Goal: Information Seeking & Learning: Understand process/instructions

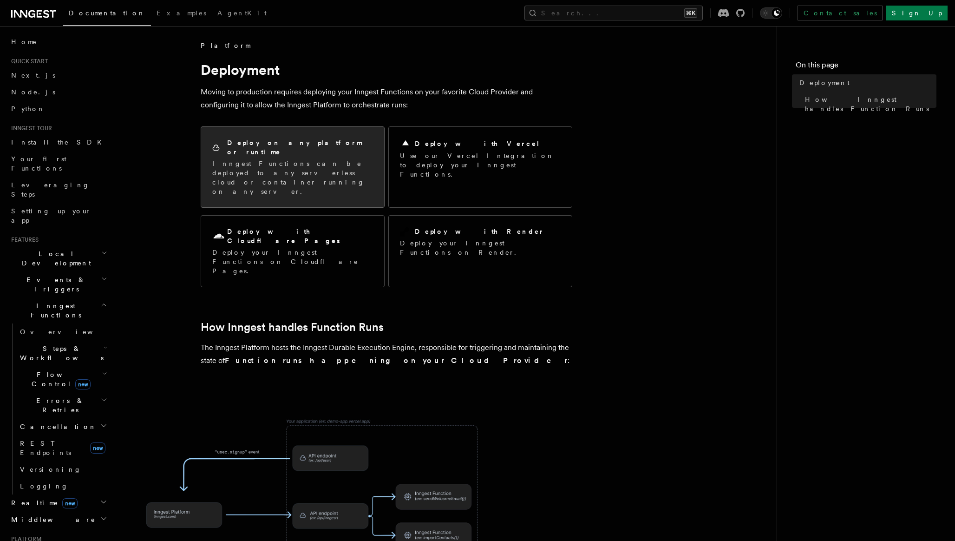
click at [305, 159] on p "Inngest Functions can be deployed to any serverless cloud or container running …" at bounding box center [292, 177] width 161 height 37
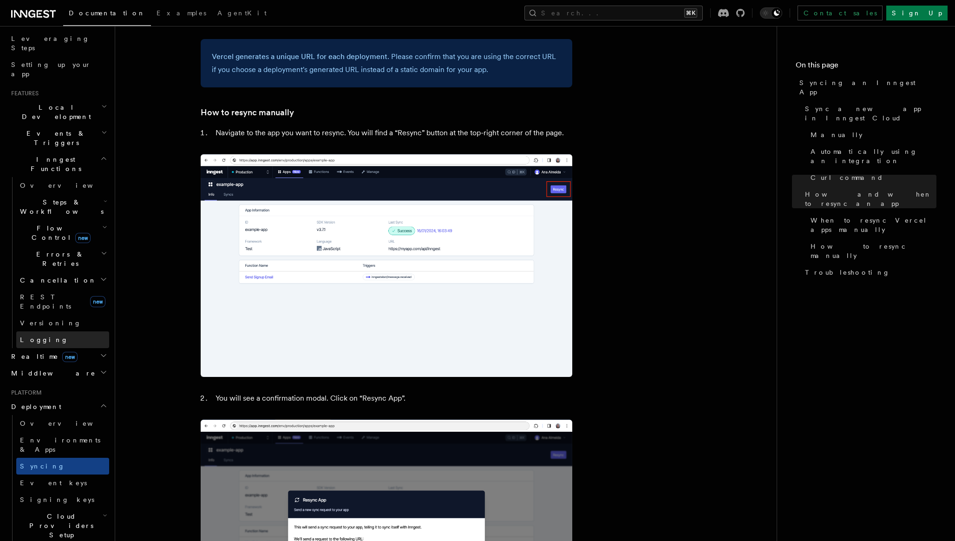
scroll to position [148, 0]
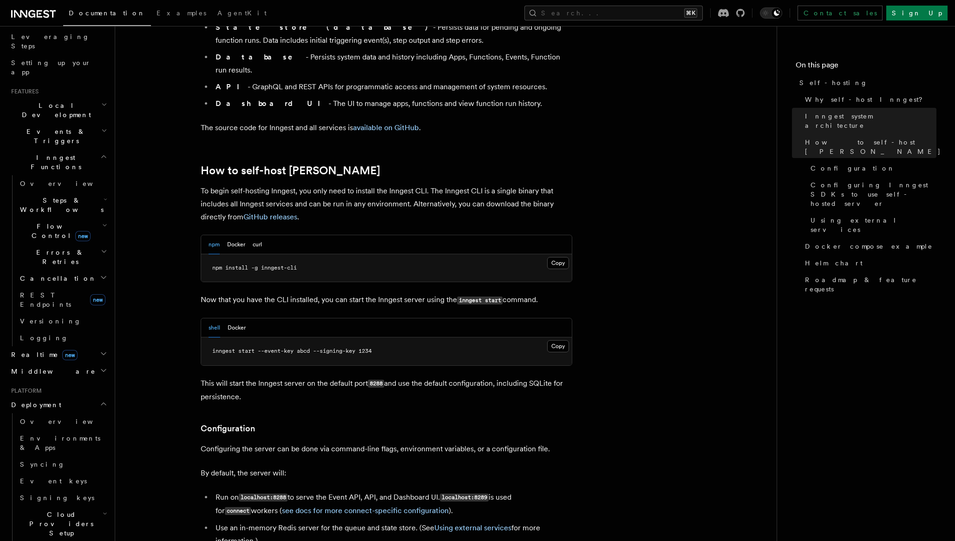
scroll to position [811, 0]
click at [240, 234] on button "Docker" at bounding box center [236, 243] width 18 height 19
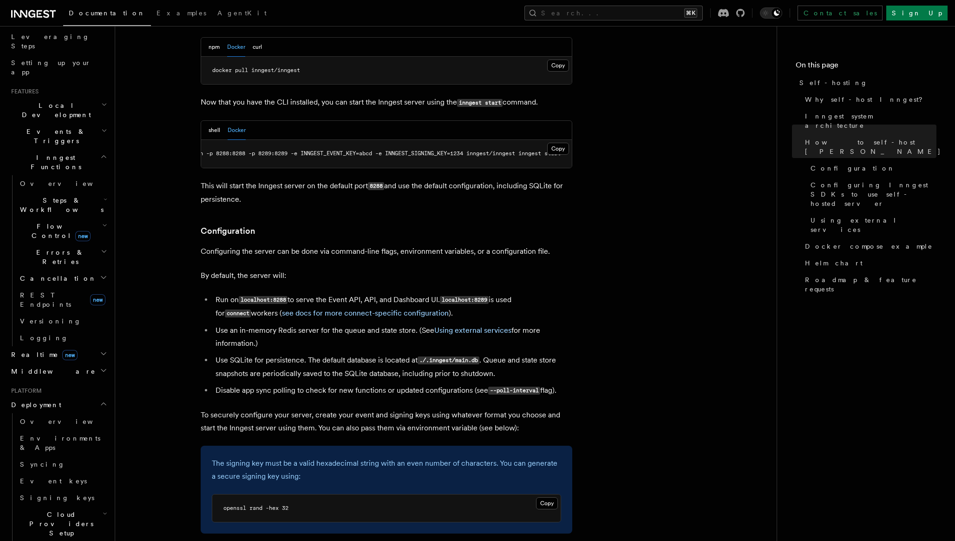
scroll to position [1009, 0]
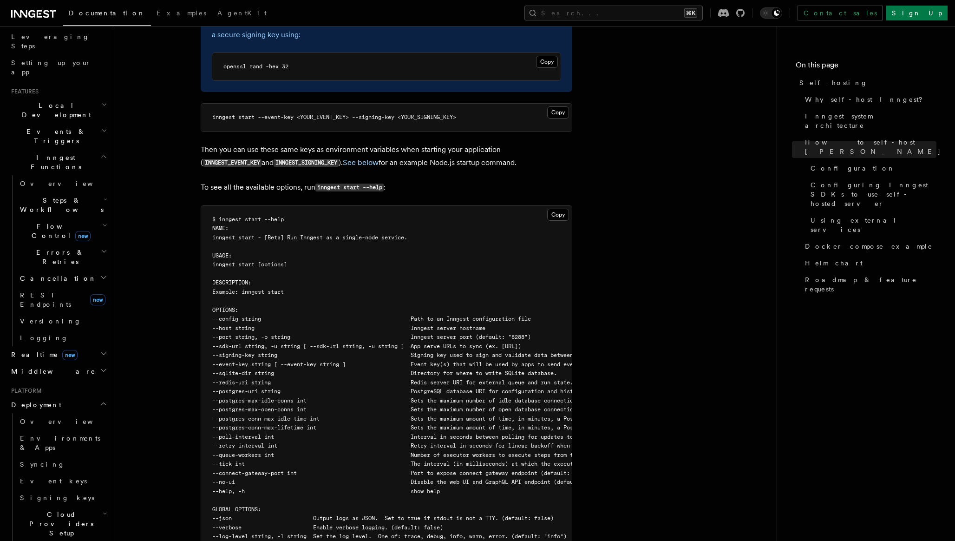
scroll to position [1455, 0]
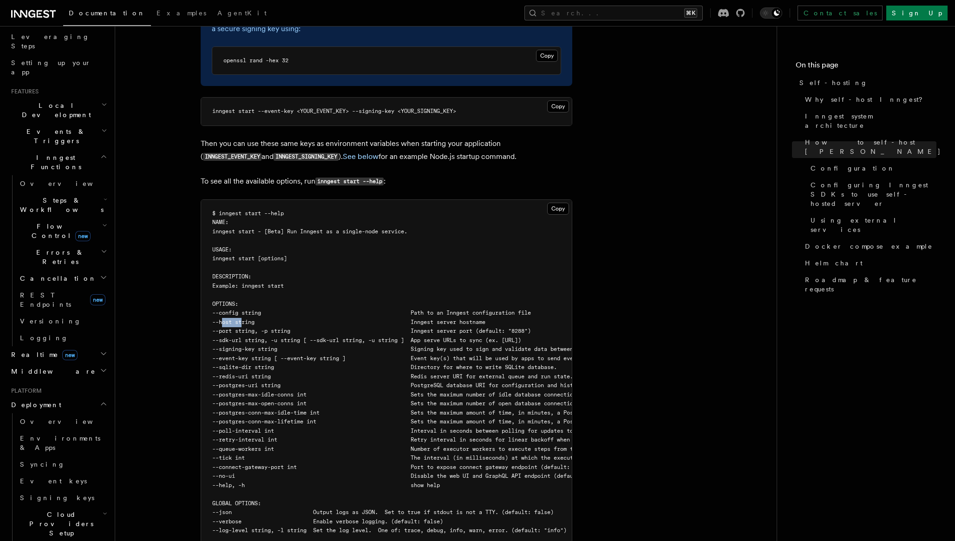
drag, startPoint x: 242, startPoint y: 299, endPoint x: 223, endPoint y: 300, distance: 19.5
click at [223, 319] on span "--host string Inngest server hostname" at bounding box center [348, 322] width 273 height 7
copy span "--host"
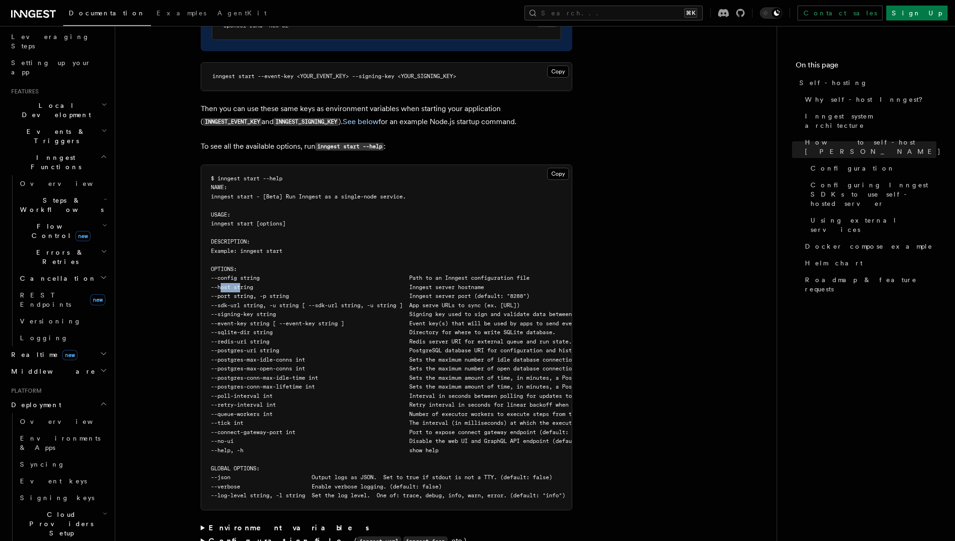
scroll to position [0, 0]
click at [284, 248] on span "Example: inngest start" at bounding box center [248, 251] width 72 height 7
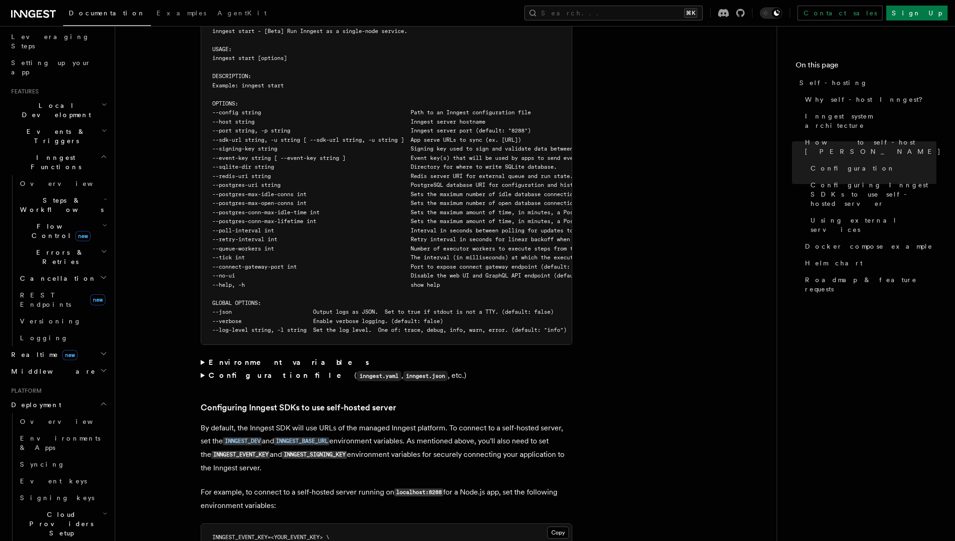
scroll to position [1659, 0]
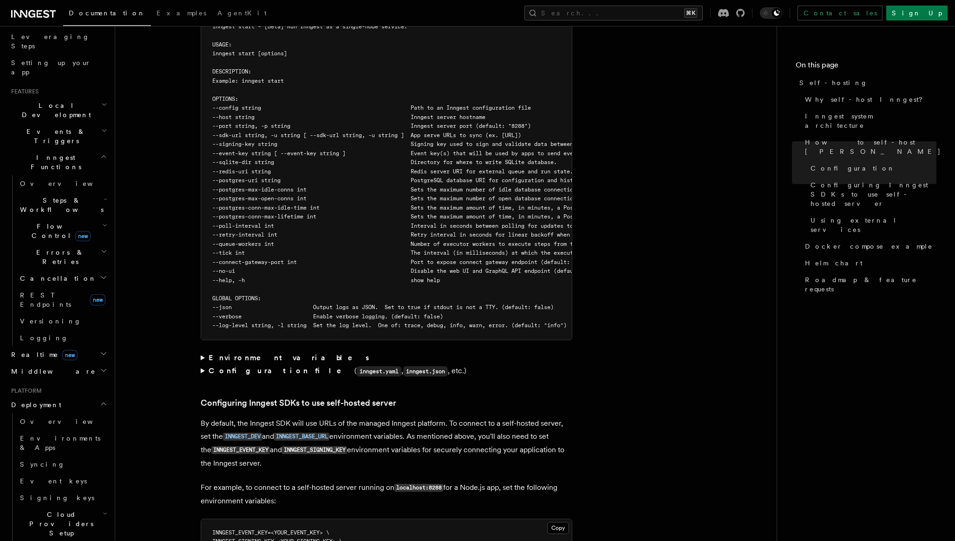
click at [202, 351] on summary "Environment variables" at bounding box center [387, 357] width 372 height 13
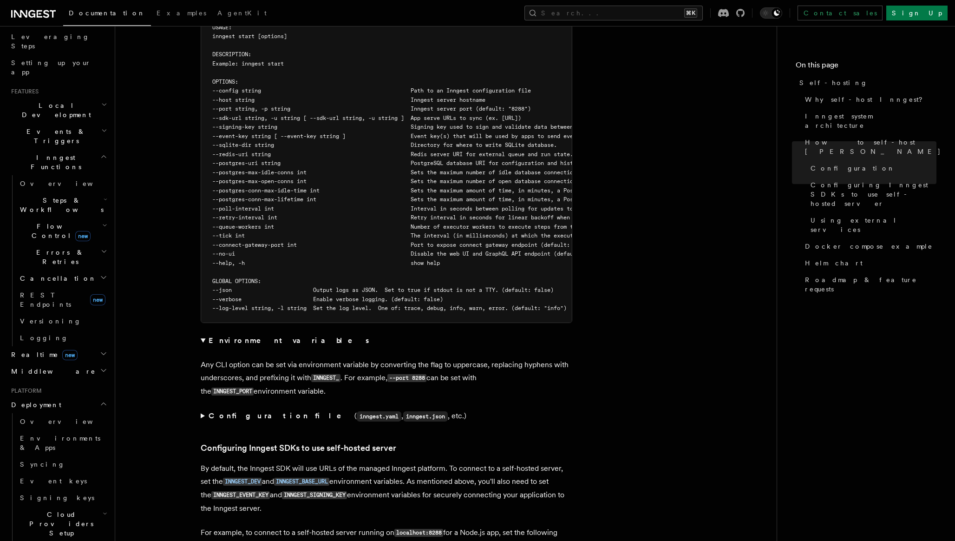
scroll to position [1671, 0]
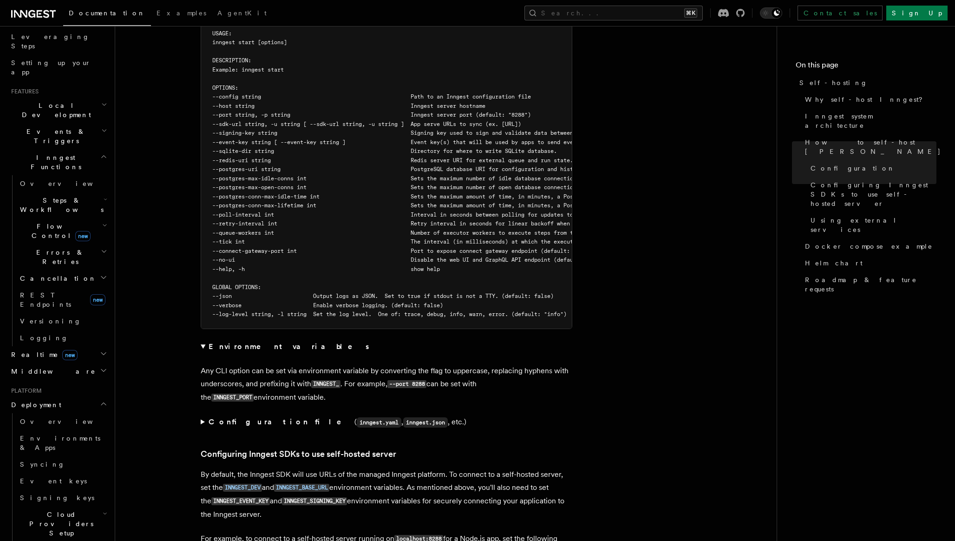
click at [321, 380] on code "INNGEST_" at bounding box center [325, 384] width 29 height 8
copy code "INNGEST_"
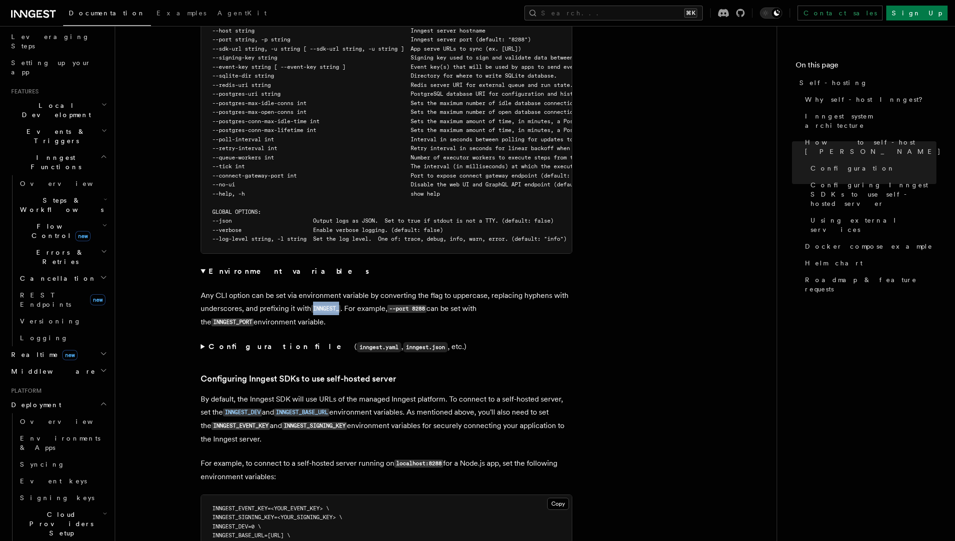
scroll to position [1761, 0]
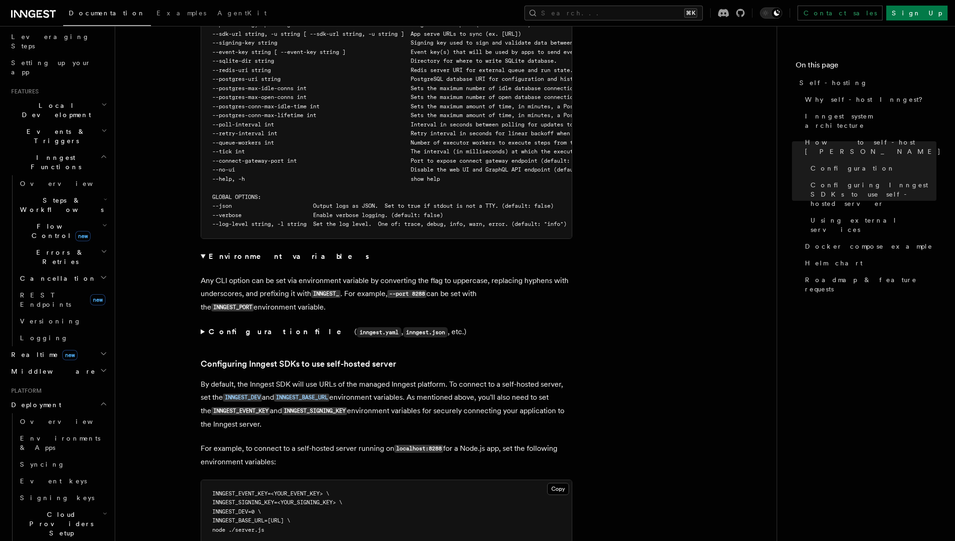
click at [202, 325] on summary "Configuration file ( inngest.yaml , inngest.json , etc.)" at bounding box center [387, 331] width 372 height 13
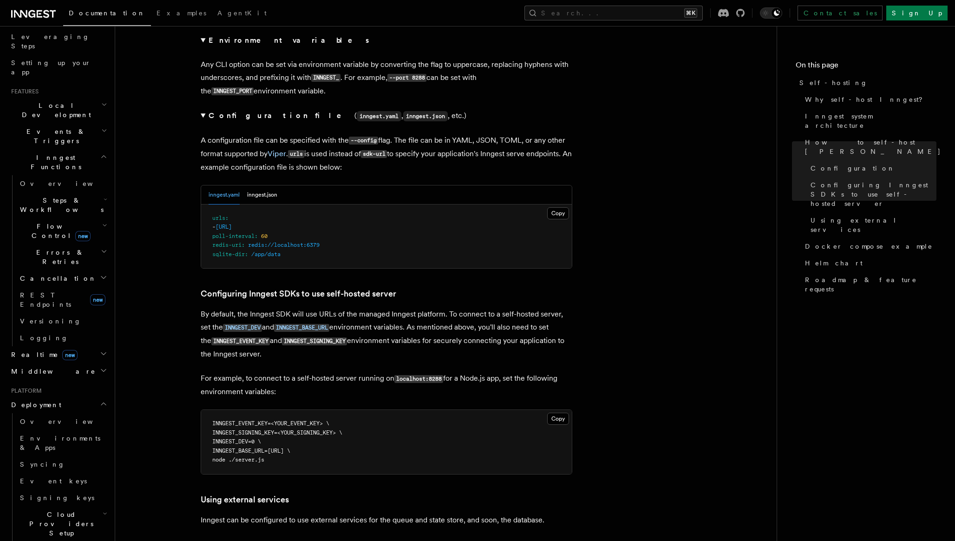
scroll to position [1977, 0]
drag, startPoint x: 346, startPoint y: 427, endPoint x: 218, endPoint y: 428, distance: 128.2
click at [218, 447] on span "INNGEST_BASE_URL=[URL] \" at bounding box center [251, 450] width 78 height 7
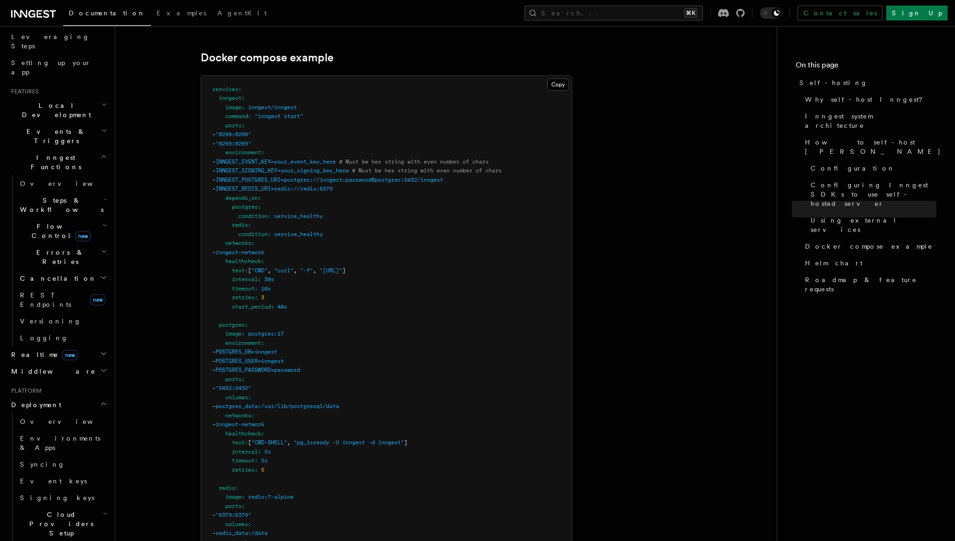
scroll to position [2691, 0]
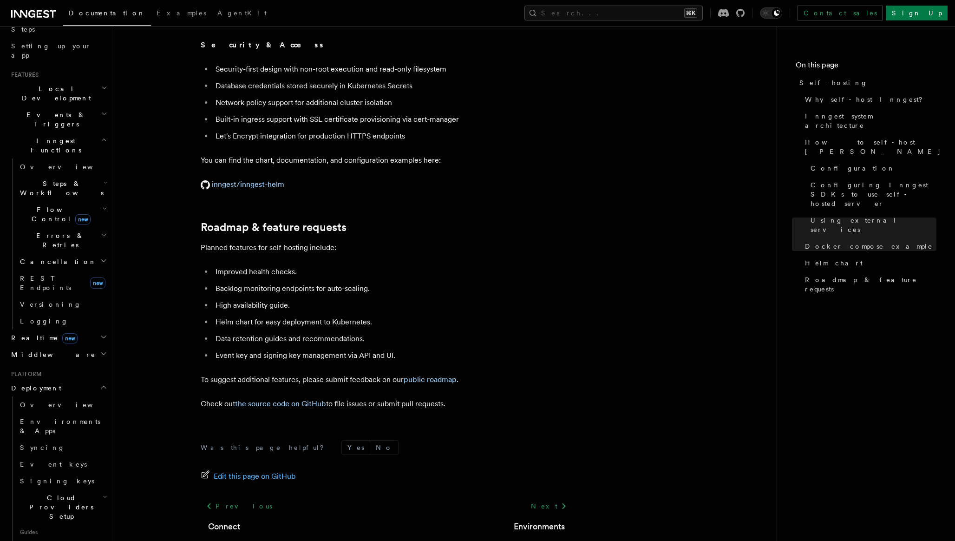
scroll to position [3417, 0]
click at [615, 13] on button "Search... ⌘K" at bounding box center [613, 13] width 178 height 15
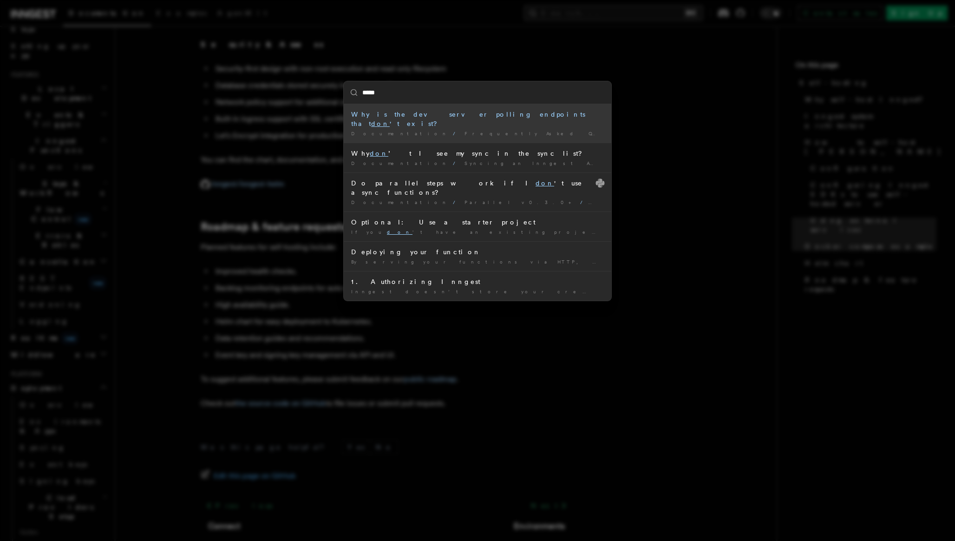
type input "******"
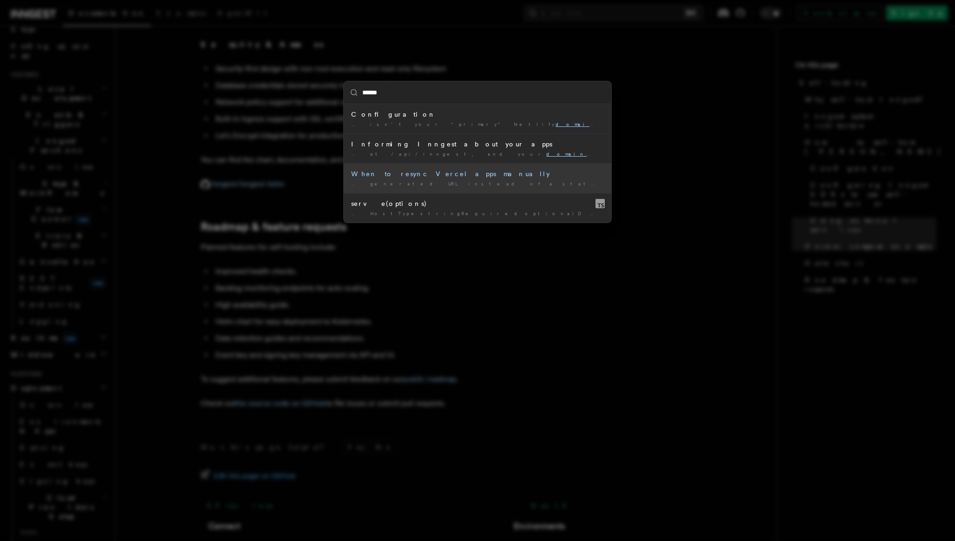
click at [392, 171] on div "When to resync Vercel apps manually" at bounding box center [477, 173] width 253 height 9
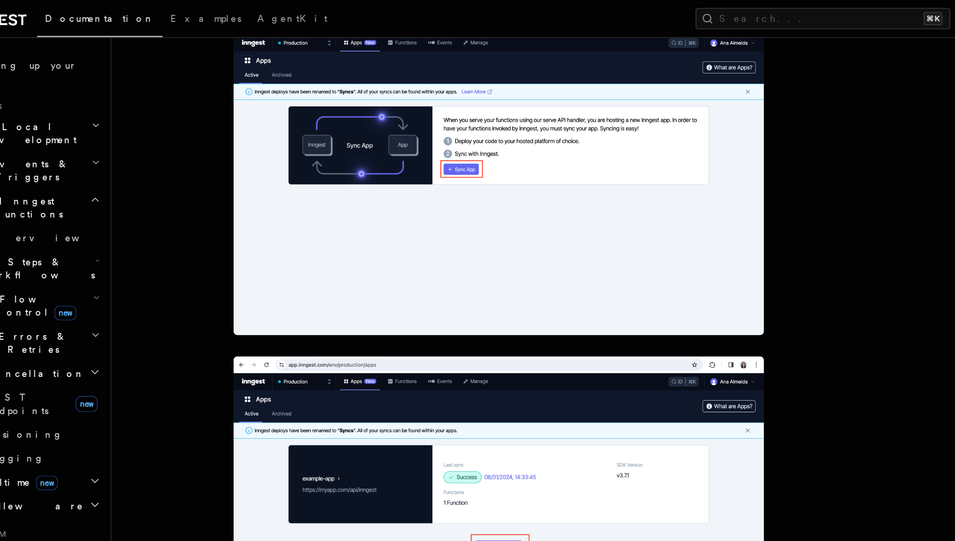
scroll to position [298, 0]
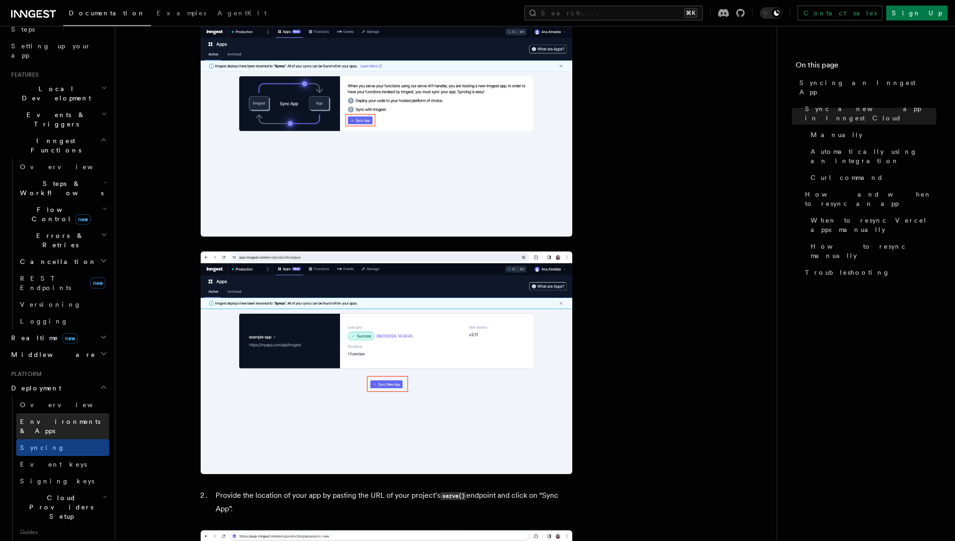
click at [65, 413] on link "Environments & Apps" at bounding box center [62, 426] width 93 height 26
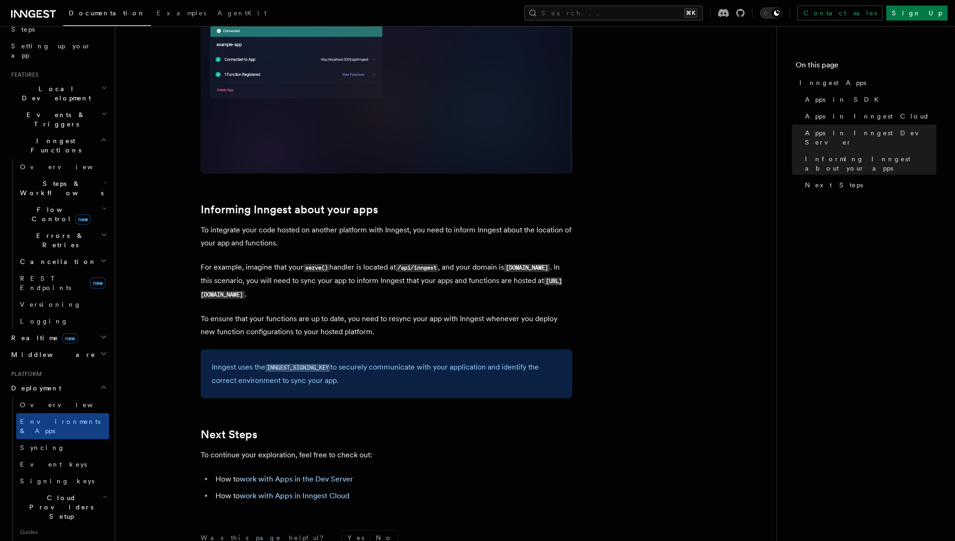
scroll to position [1372, 0]
click at [62, 396] on link "Overview" at bounding box center [62, 404] width 93 height 17
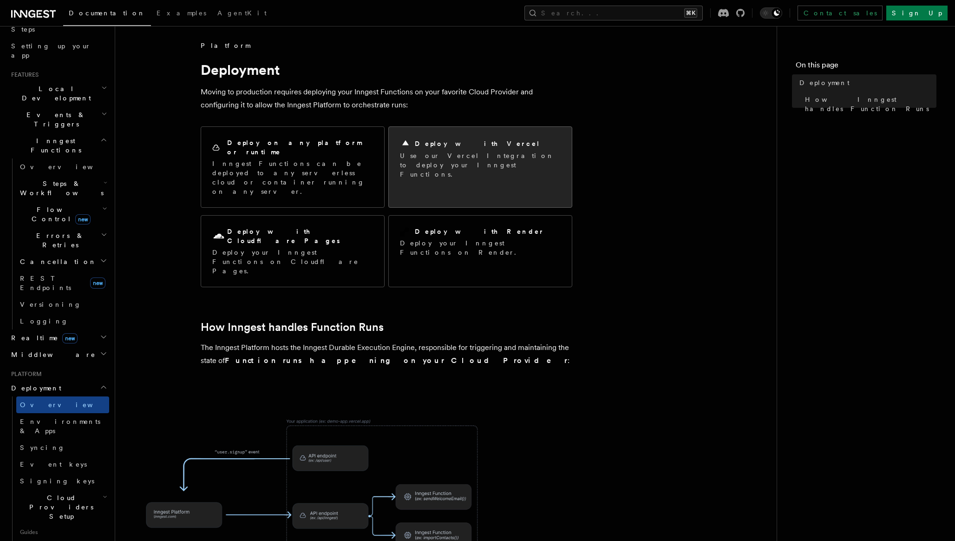
click at [427, 157] on p "Use our Vercel Integration to deploy your Inngest Functions." at bounding box center [480, 165] width 161 height 28
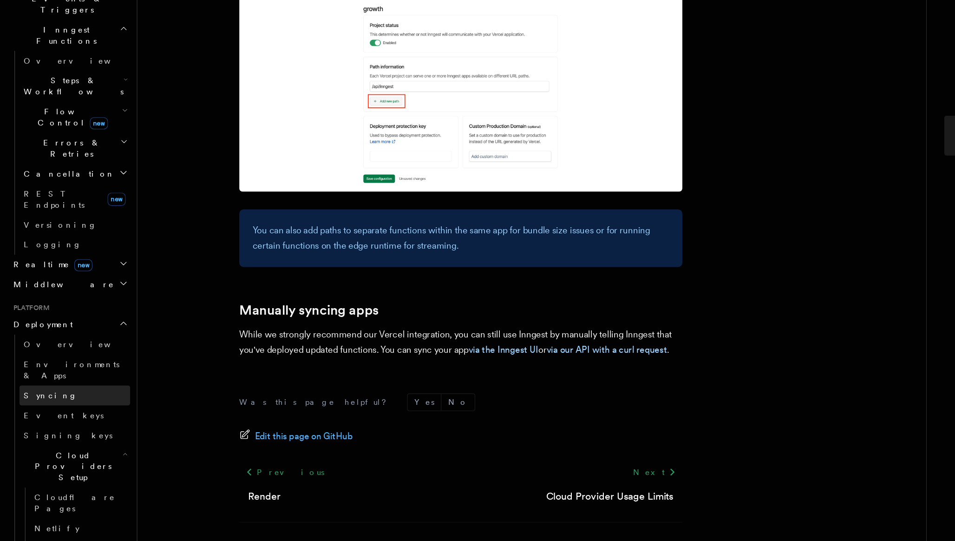
scroll to position [201, 0]
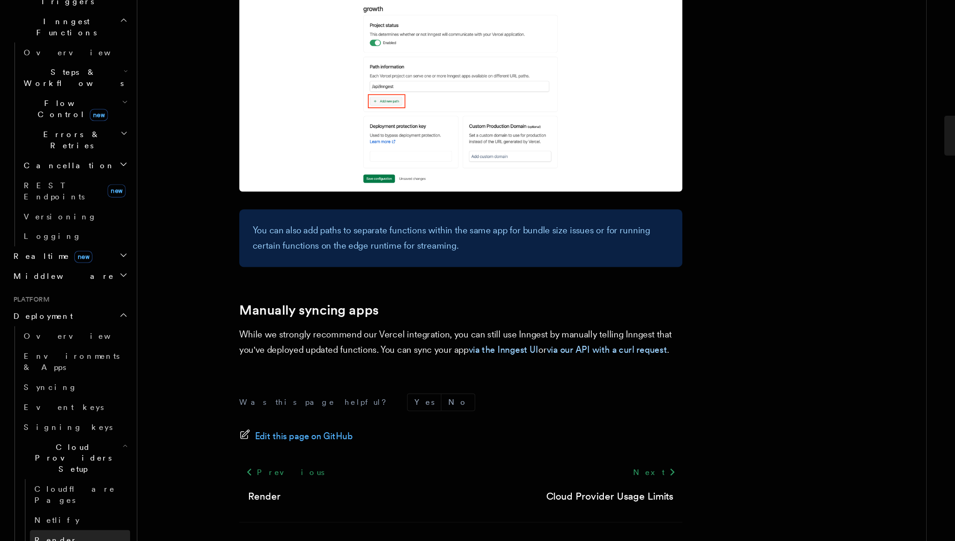
click at [64, 531] on link "Render" at bounding box center [67, 539] width 84 height 17
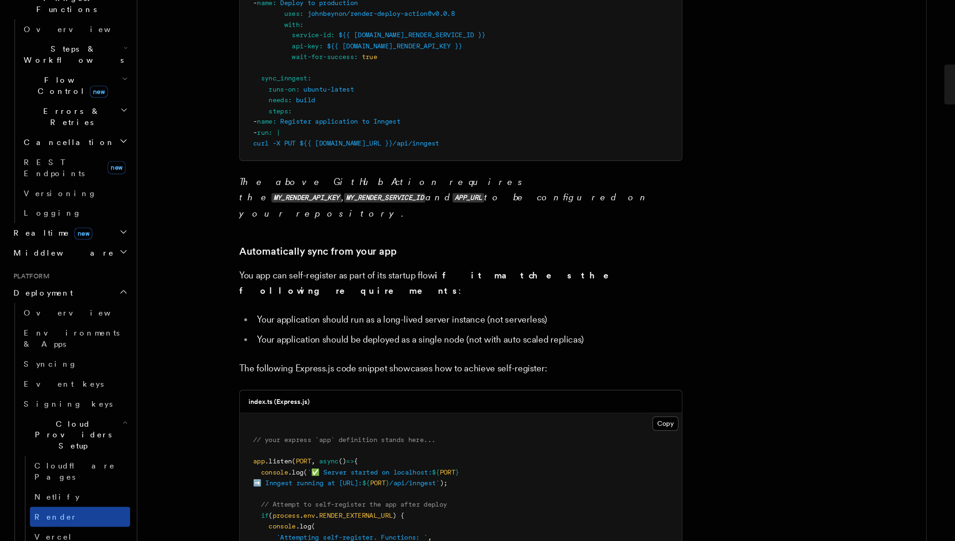
scroll to position [233, 0]
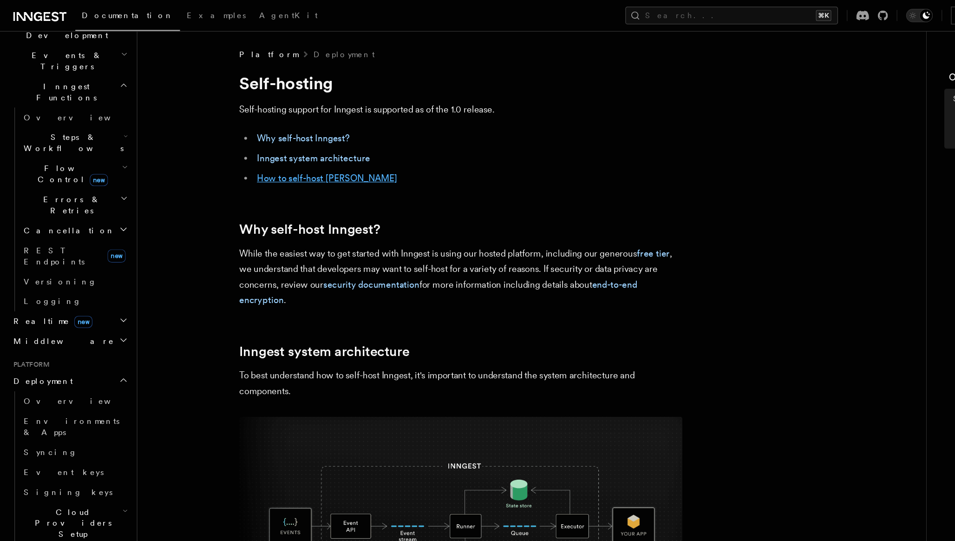
click at [237, 151] on link "How to self-host [PERSON_NAME]" at bounding box center [275, 149] width 118 height 9
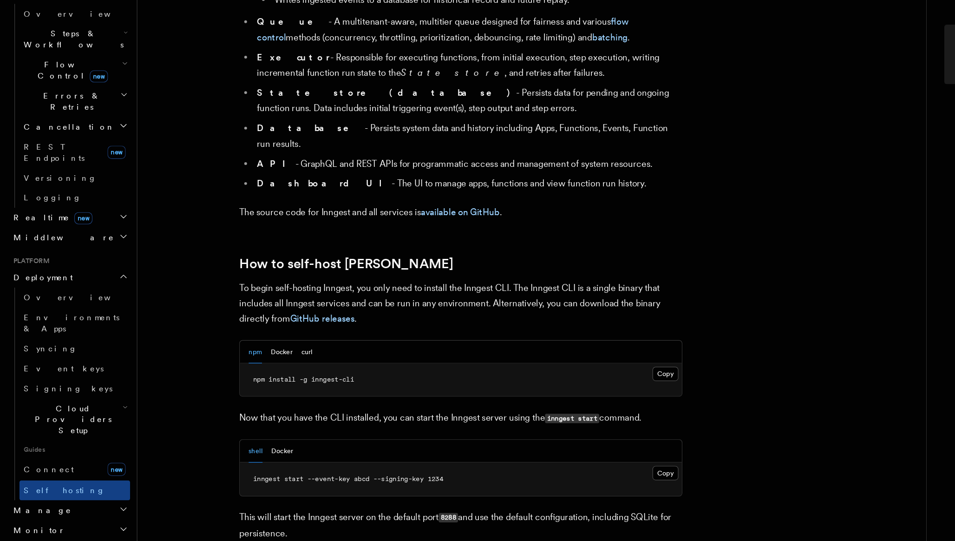
scroll to position [673, 0]
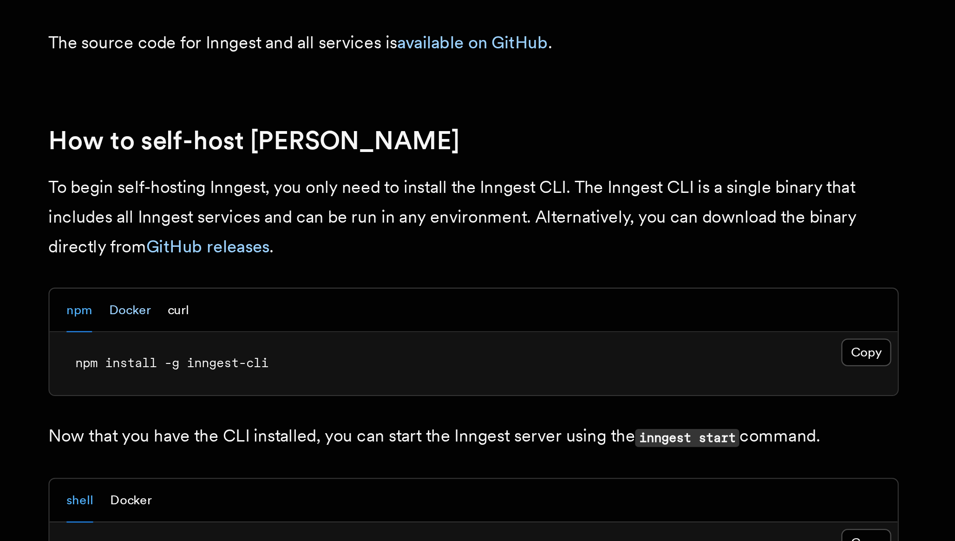
click at [236, 372] on button "Docker" at bounding box center [236, 381] width 18 height 19
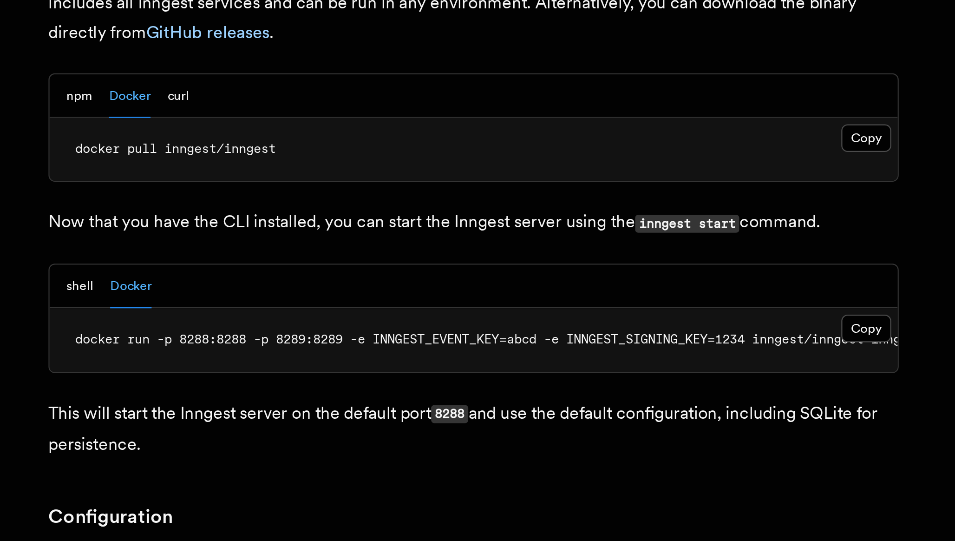
scroll to position [709, 0]
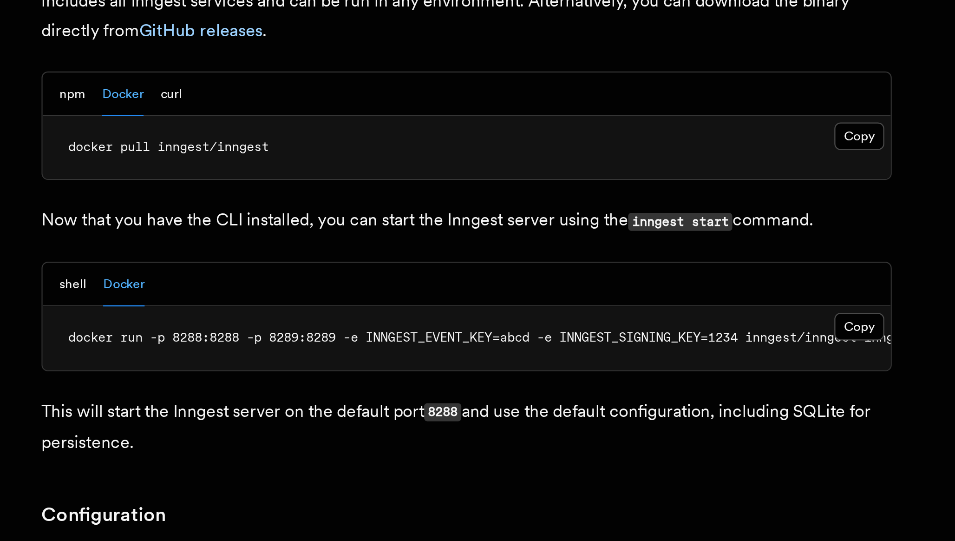
click at [408, 448] on span "docker run -p 8288:8288 -p 8289:8289 -e INNGEST_EVENT_KEY=abcd -e INNGEST_SIGNI…" at bounding box center [407, 451] width 390 height 7
click at [560, 441] on button "Copy Copied" at bounding box center [558, 447] width 22 height 12
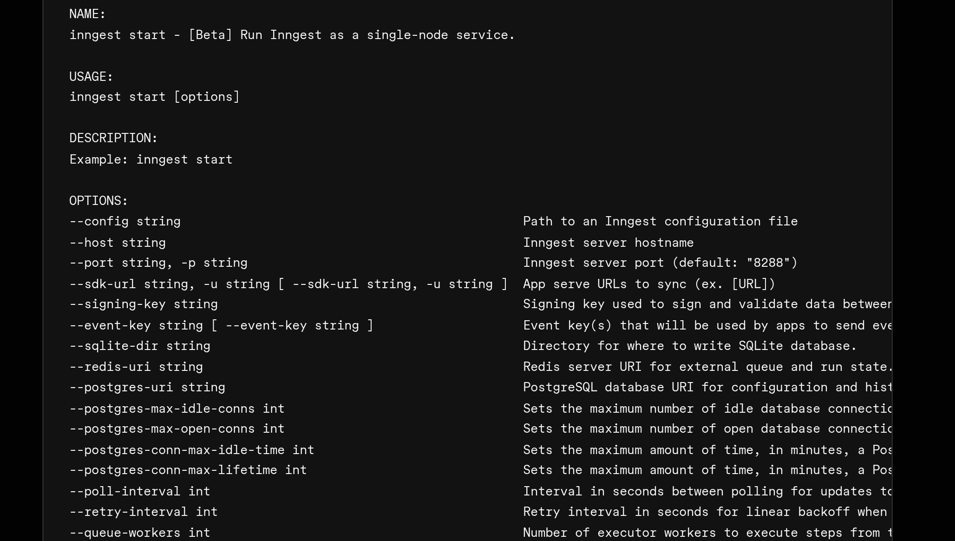
scroll to position [1368, 0]
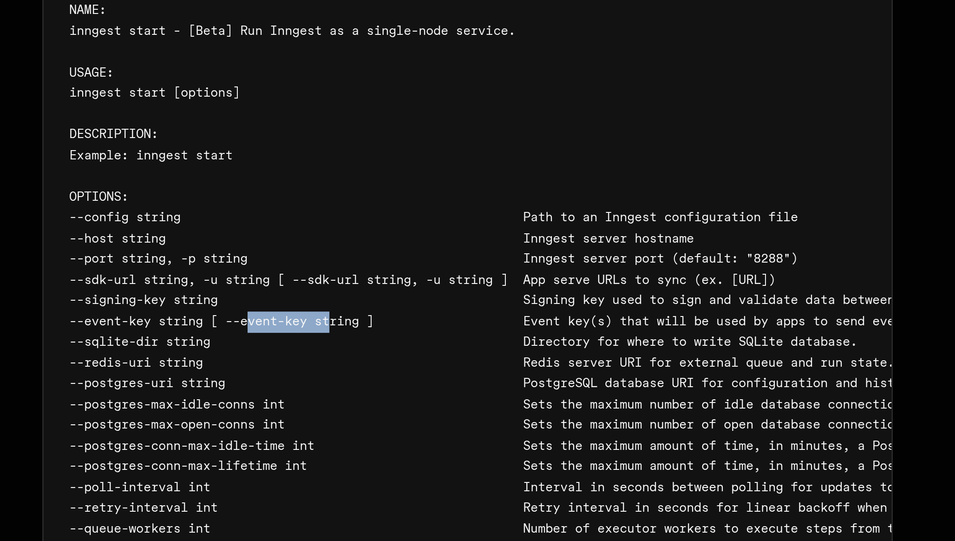
drag, startPoint x: 293, startPoint y: 421, endPoint x: 328, endPoint y: 421, distance: 35.3
click at [328, 441] on span "--event-key string [ --event-key string ] Event key(s) that will be used by app…" at bounding box center [421, 444] width 419 height 7
copy span "--event-key"
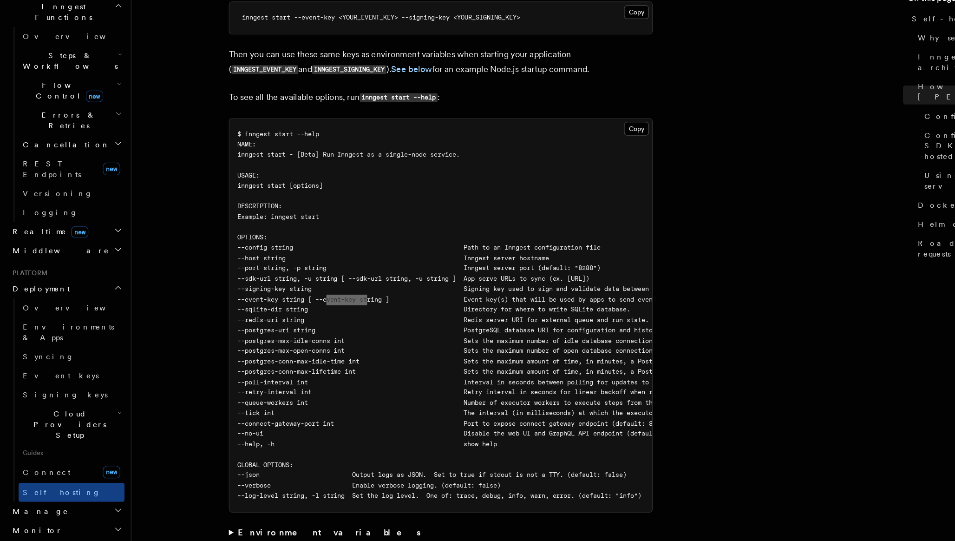
scroll to position [0, 0]
click at [531, 298] on span "--port string, -p string Inngest server port (default: "8288")" at bounding box center [371, 301] width 319 height 7
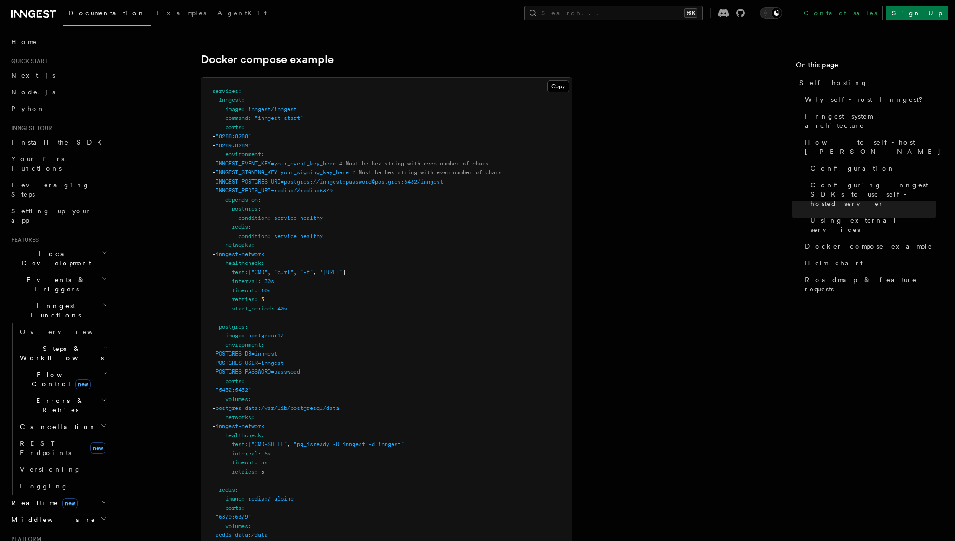
scroll to position [0, 53]
